Goal: Understand process/instructions: Learn about a topic

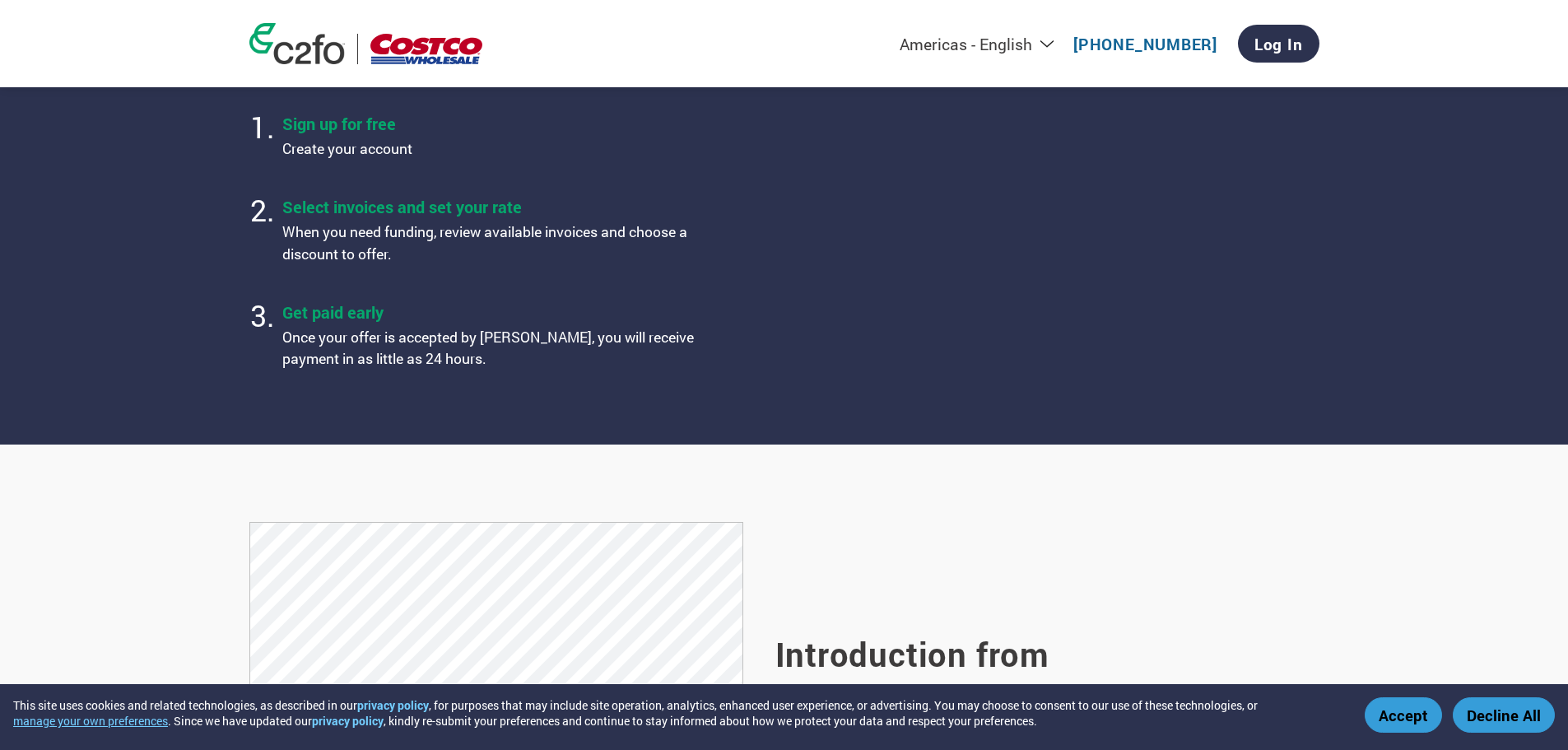
scroll to position [905, 0]
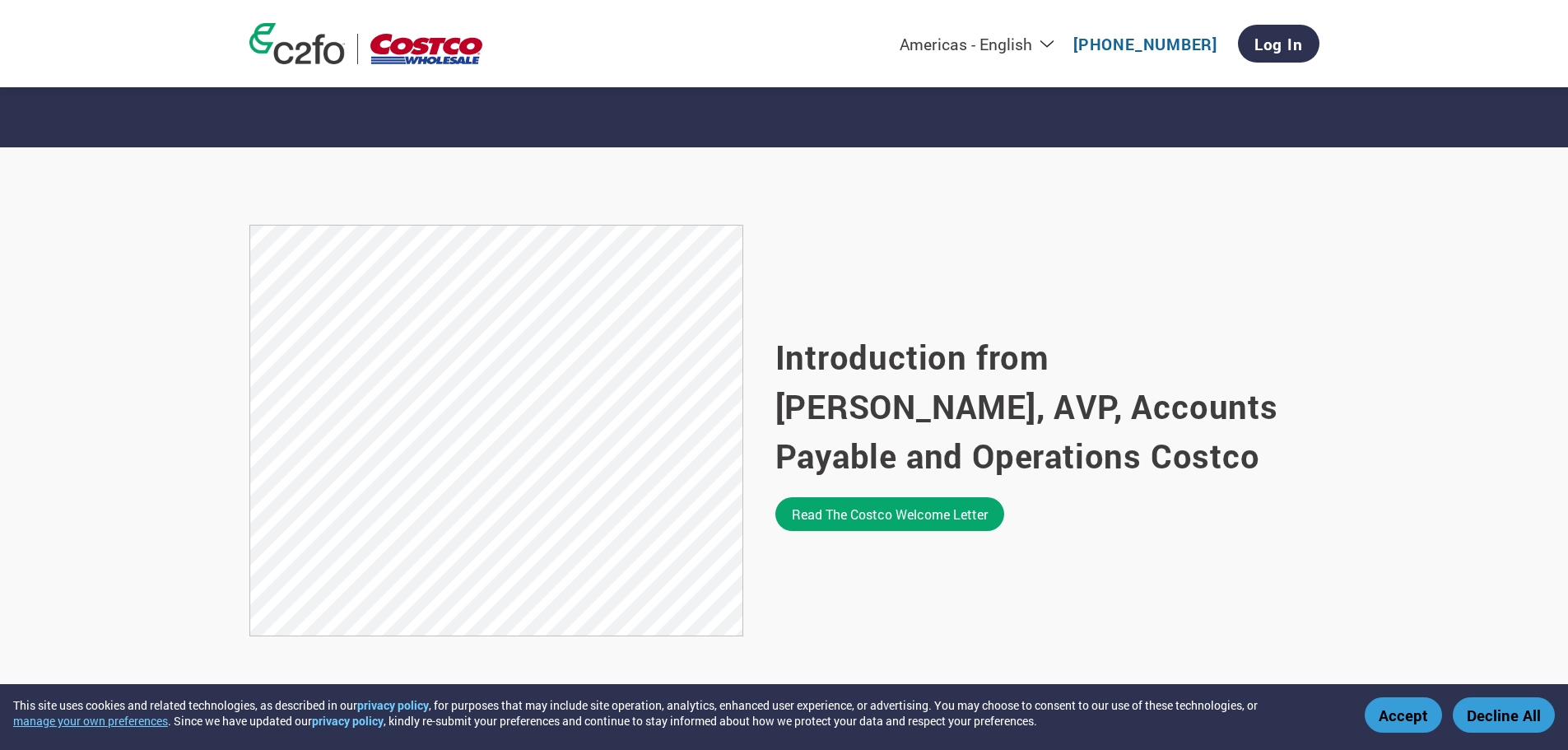
click at [1411, 716] on button "Accept" at bounding box center [1404, 714] width 78 height 36
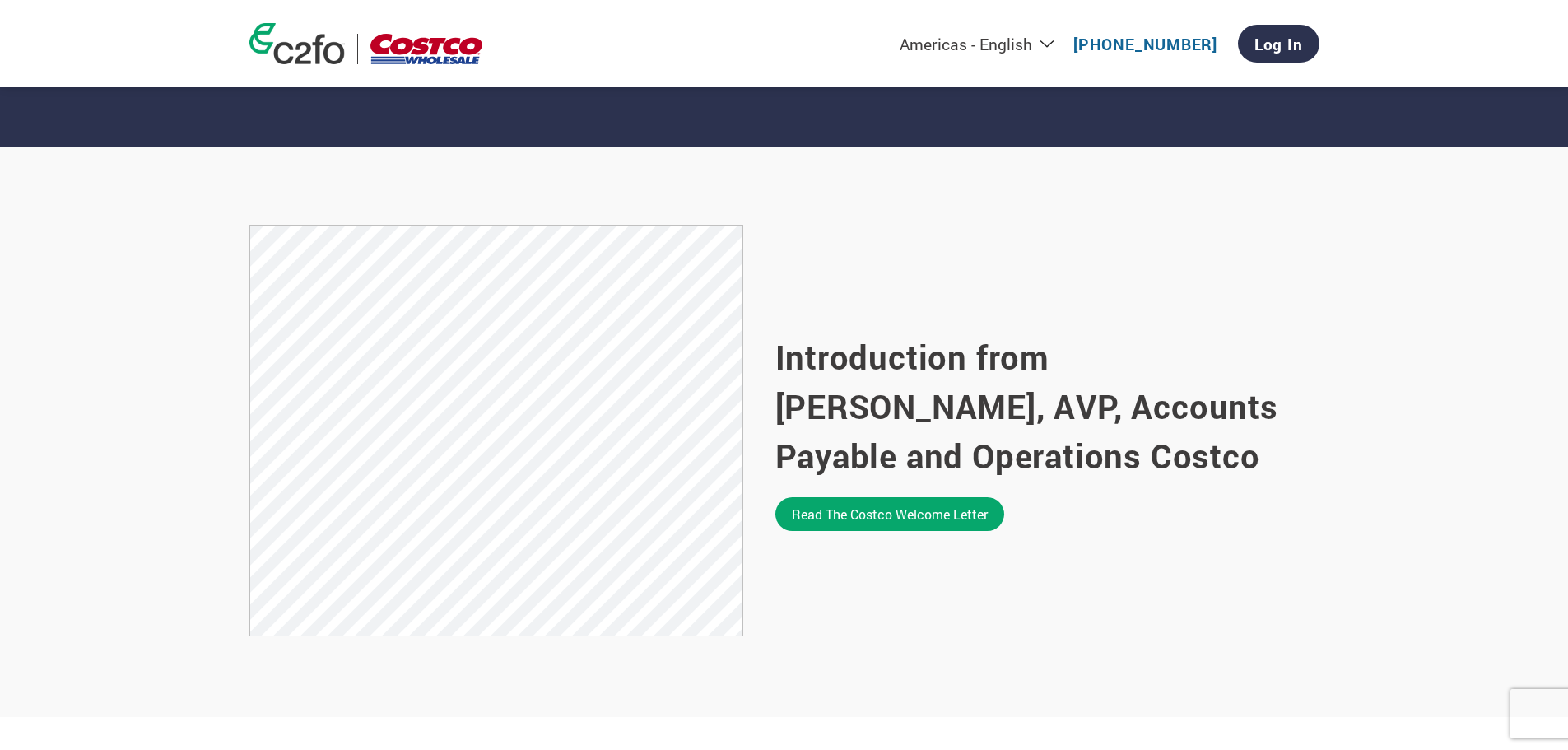
click at [426, 44] on img at bounding box center [426, 48] width 112 height 30
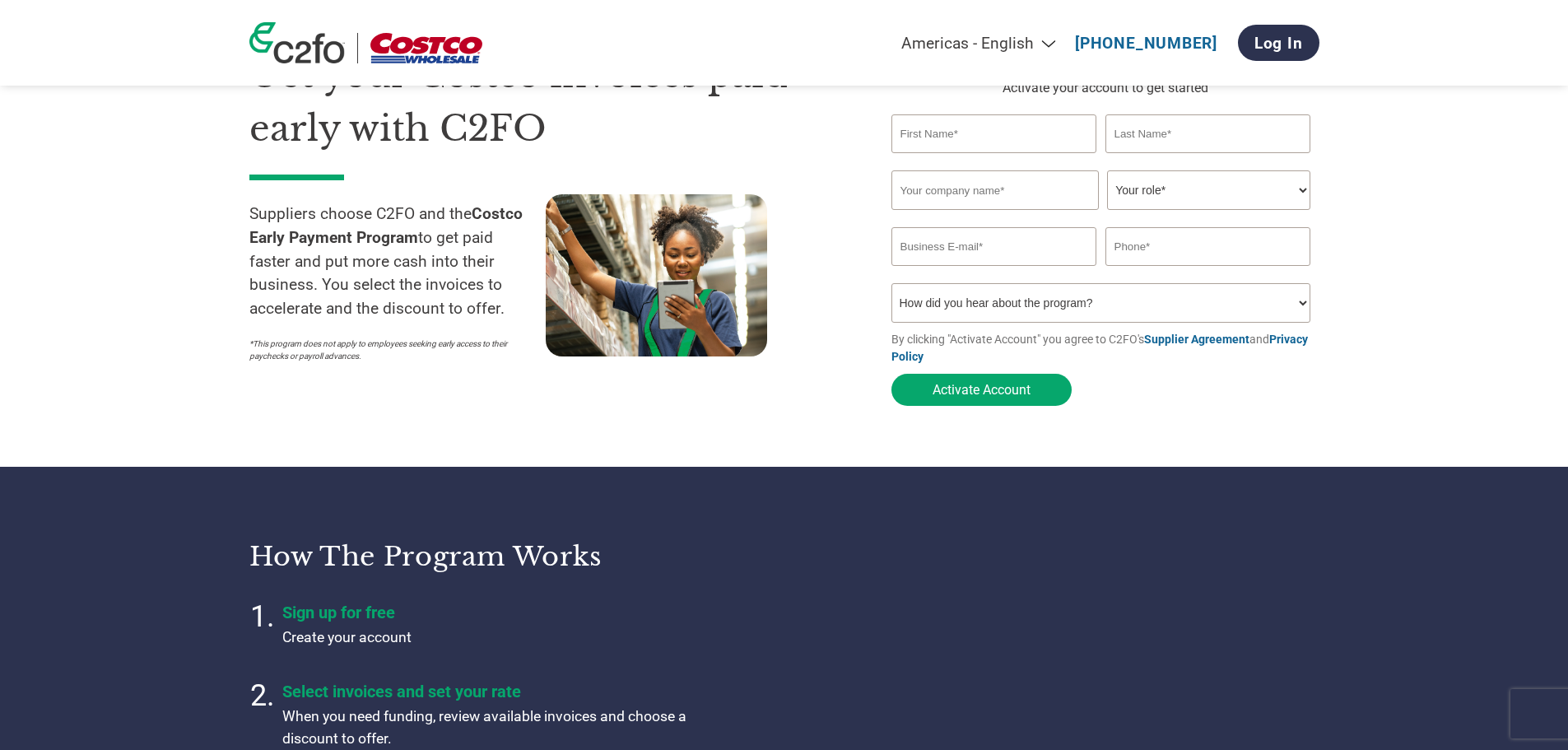
scroll to position [411, 0]
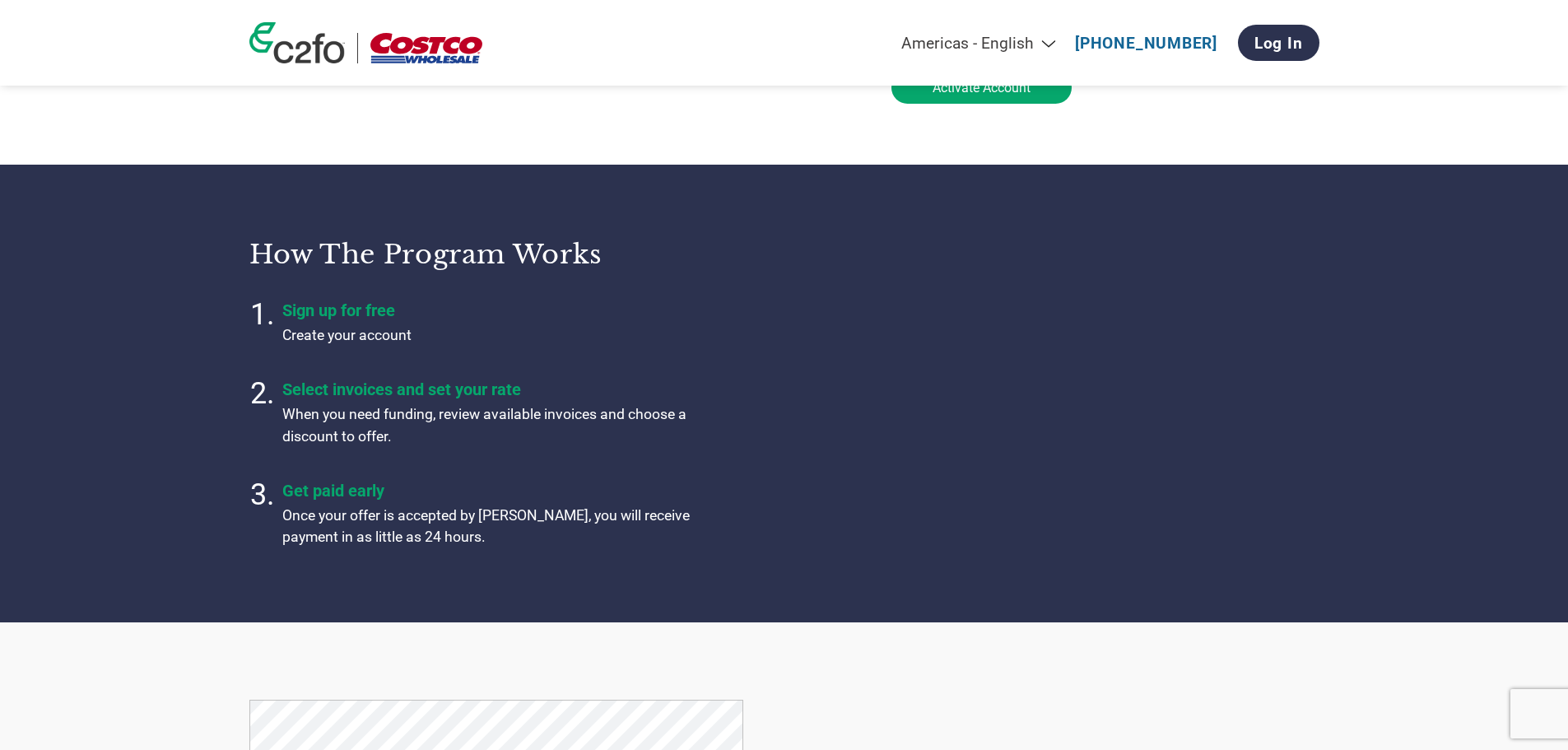
click at [333, 315] on h4 "Sign up for free" at bounding box center [488, 311] width 411 height 20
click at [332, 386] on li "Select invoices and set your rate When you need funding, review available invoi…" at bounding box center [488, 416] width 411 height 79
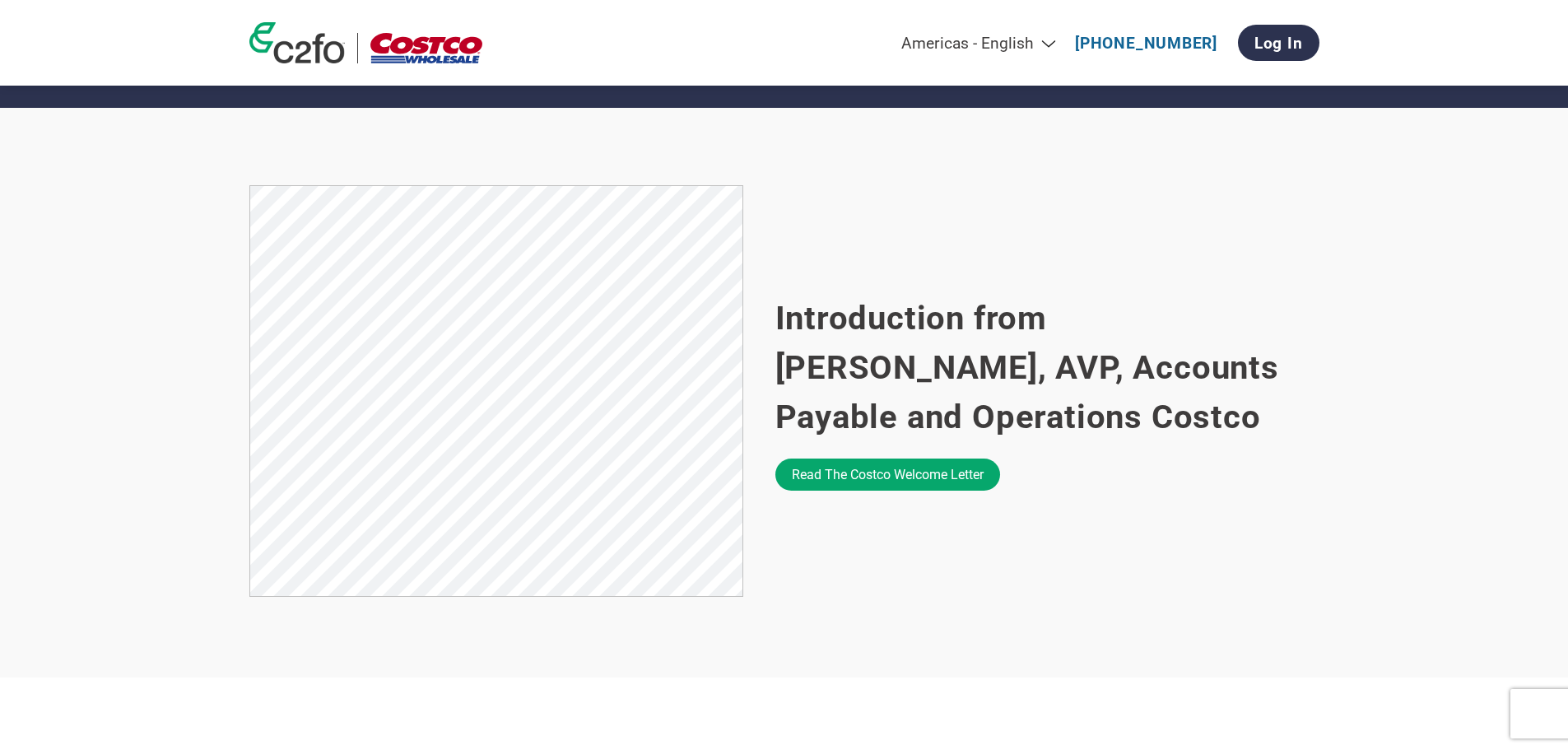
scroll to position [988, 0]
